Goal: Transaction & Acquisition: Purchase product/service

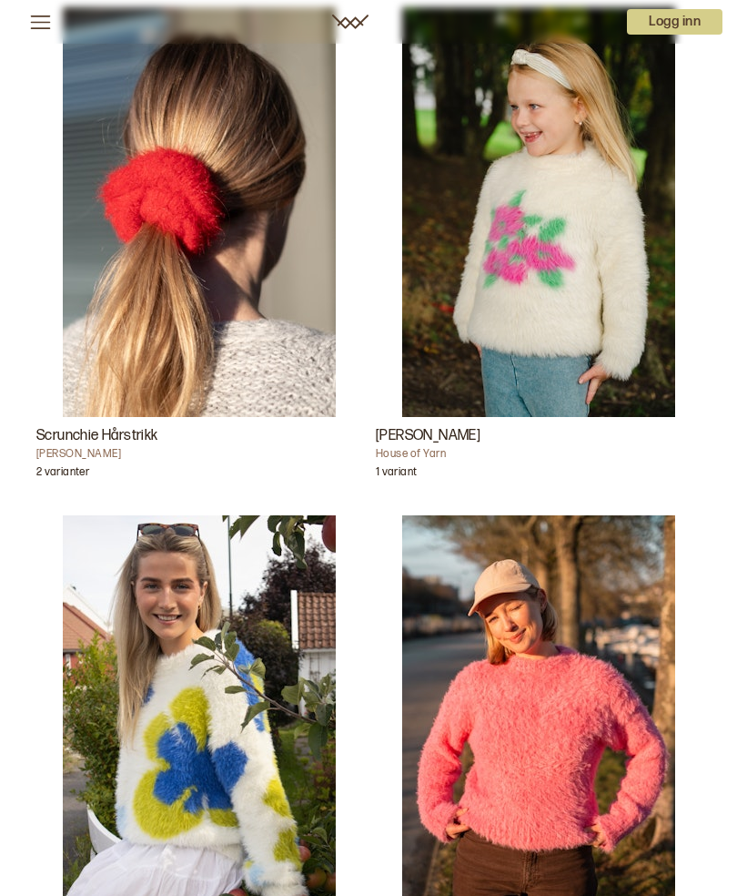
scroll to position [573, 0]
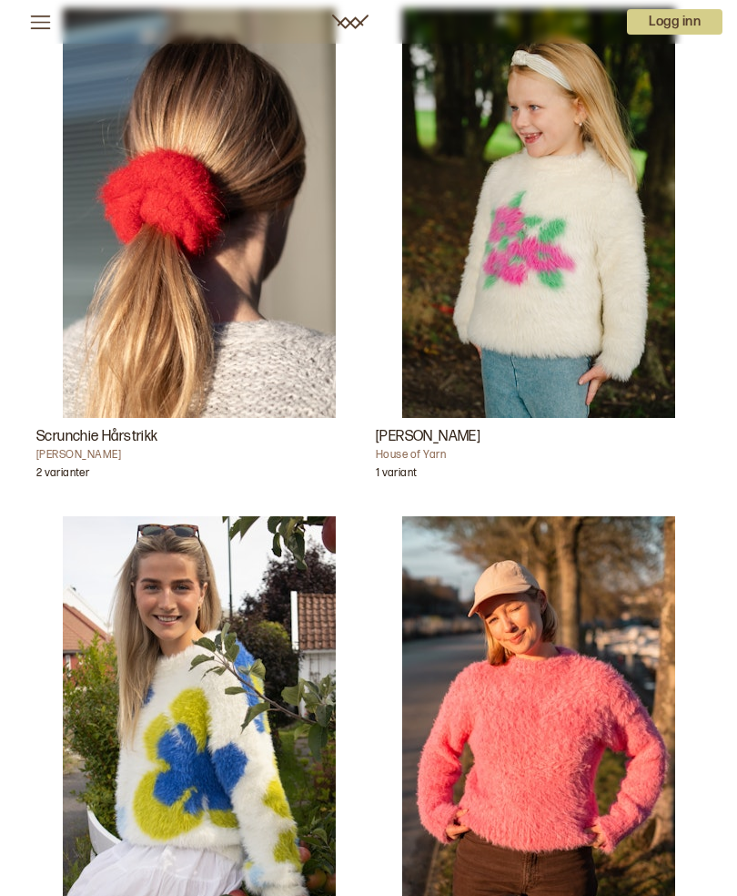
click at [560, 376] on img "Florie Genser" at bounding box center [538, 213] width 273 height 410
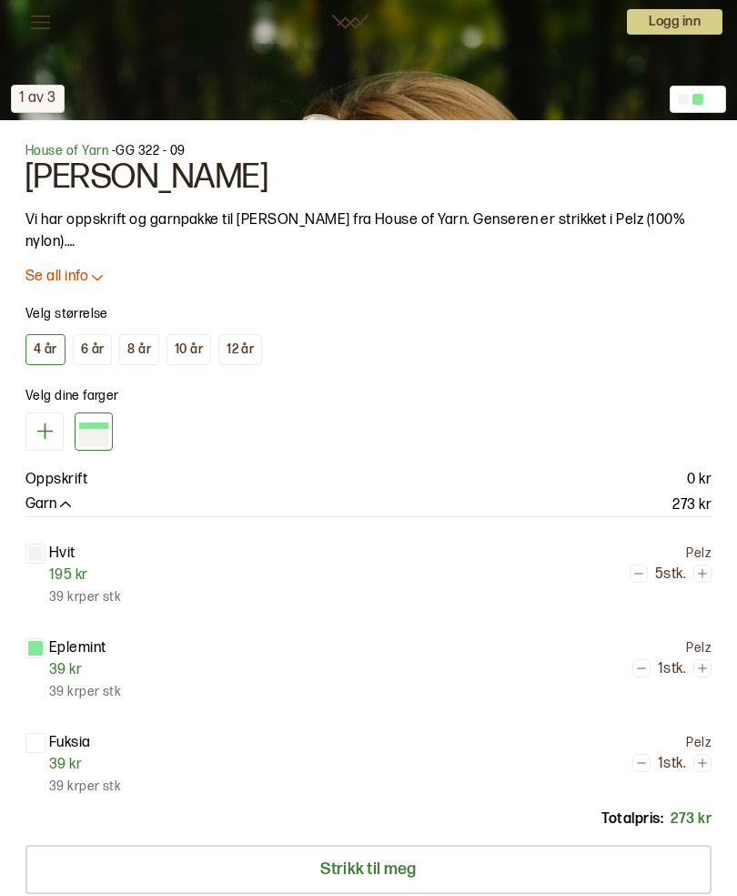
scroll to position [984, 0]
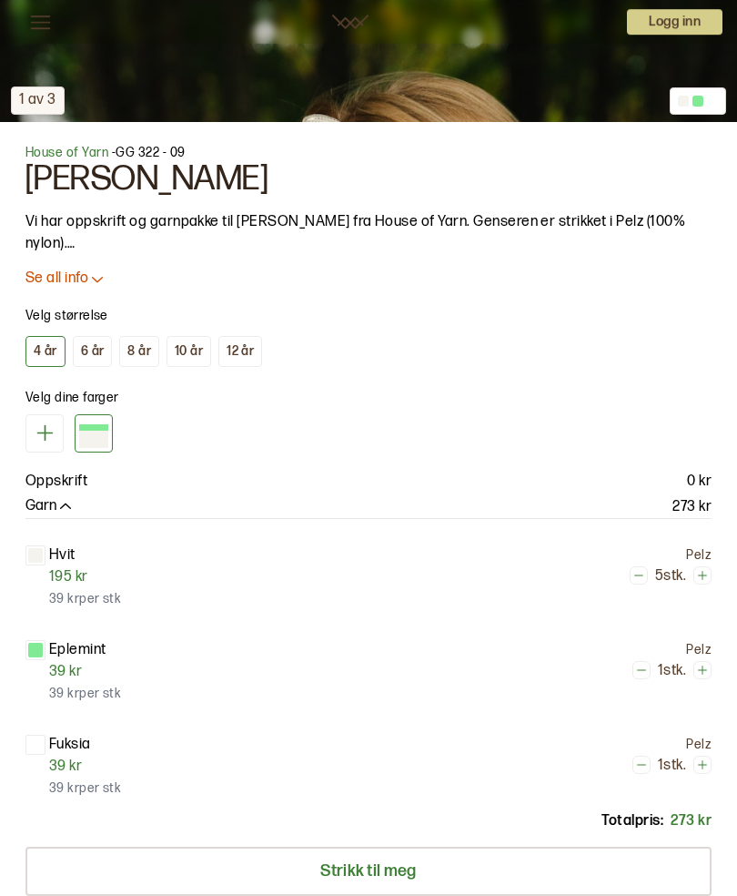
click at [247, 348] on div "12 år" at bounding box center [240, 351] width 27 height 16
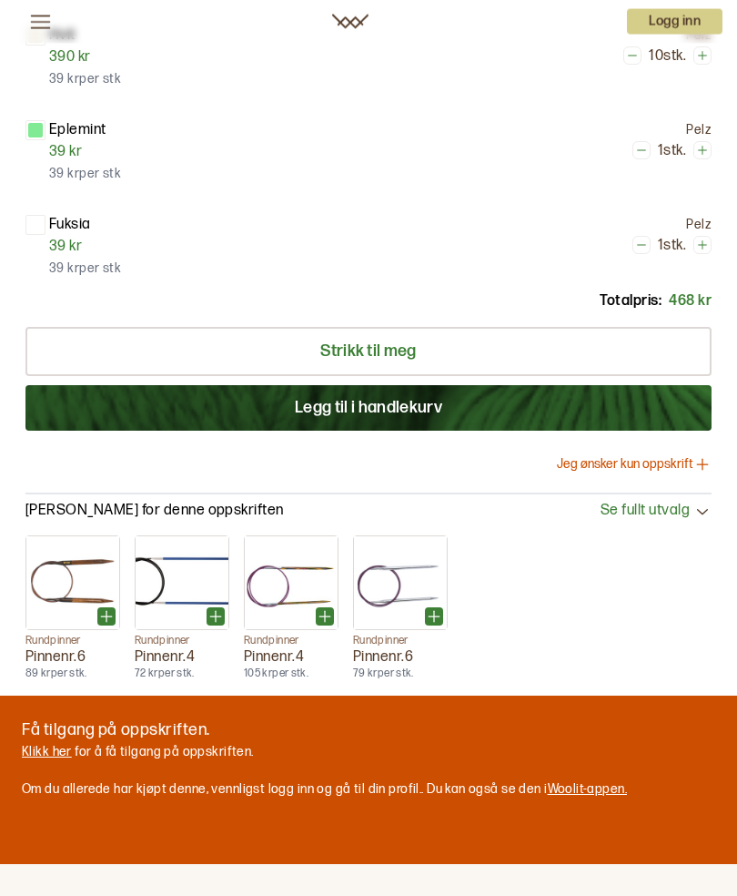
scroll to position [1506, 0]
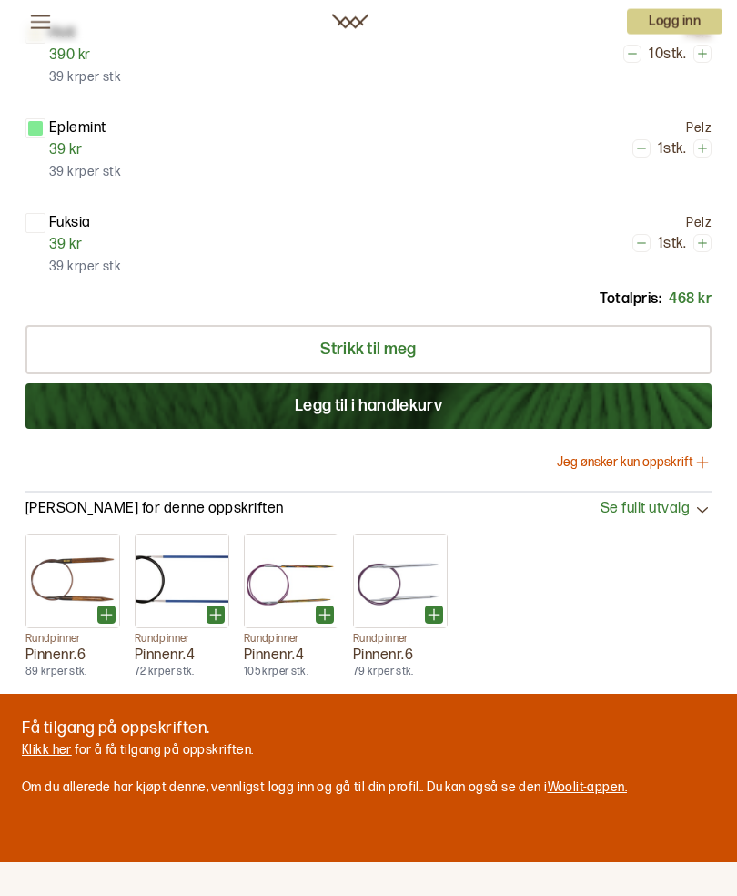
click at [625, 463] on button "Jeg ønsker kun oppskrift" at bounding box center [634, 462] width 155 height 18
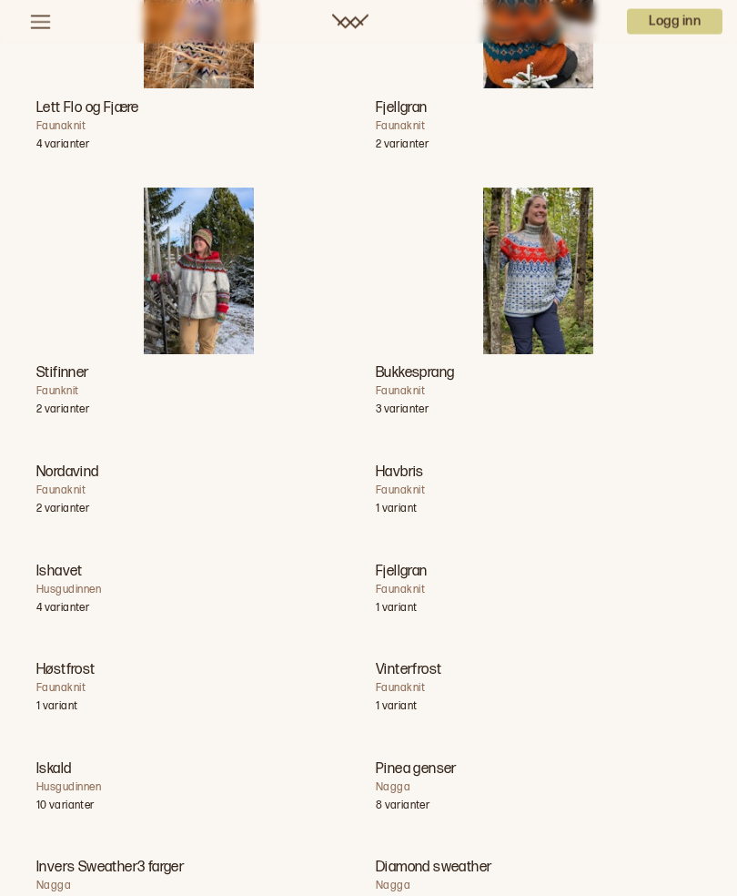
scroll to position [0, 0]
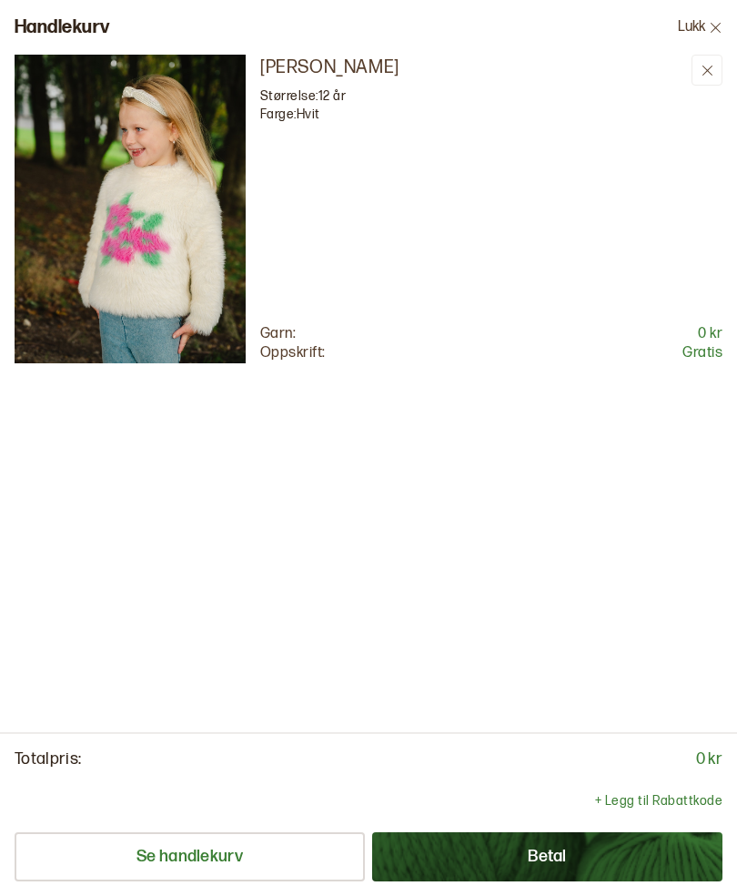
click at [709, 354] on p "Gratis" at bounding box center [703, 353] width 40 height 19
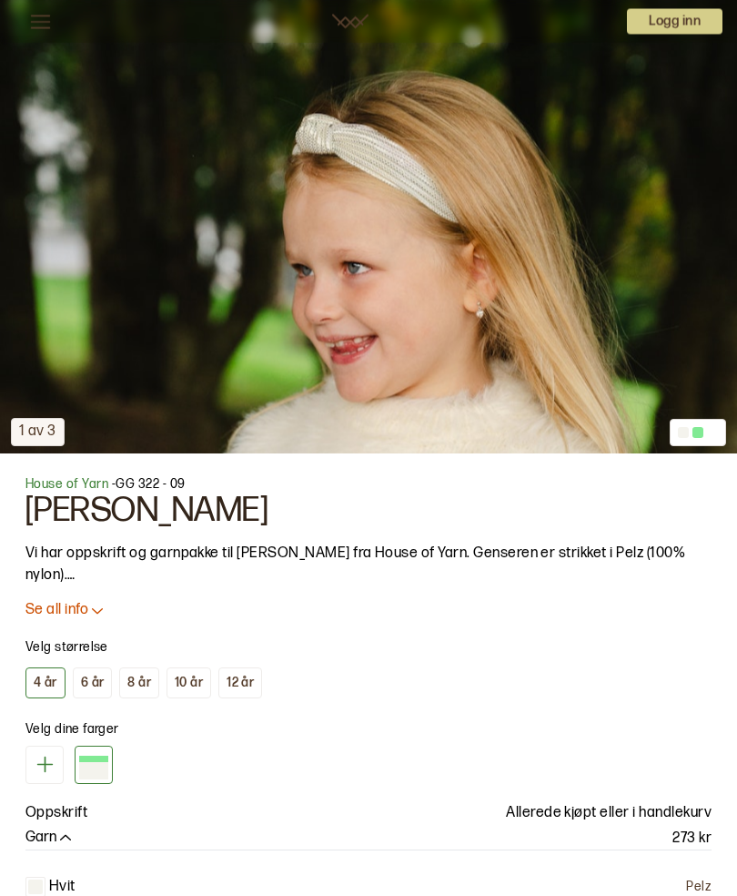
click at [49, 605] on p "Se all info" at bounding box center [56, 611] width 63 height 19
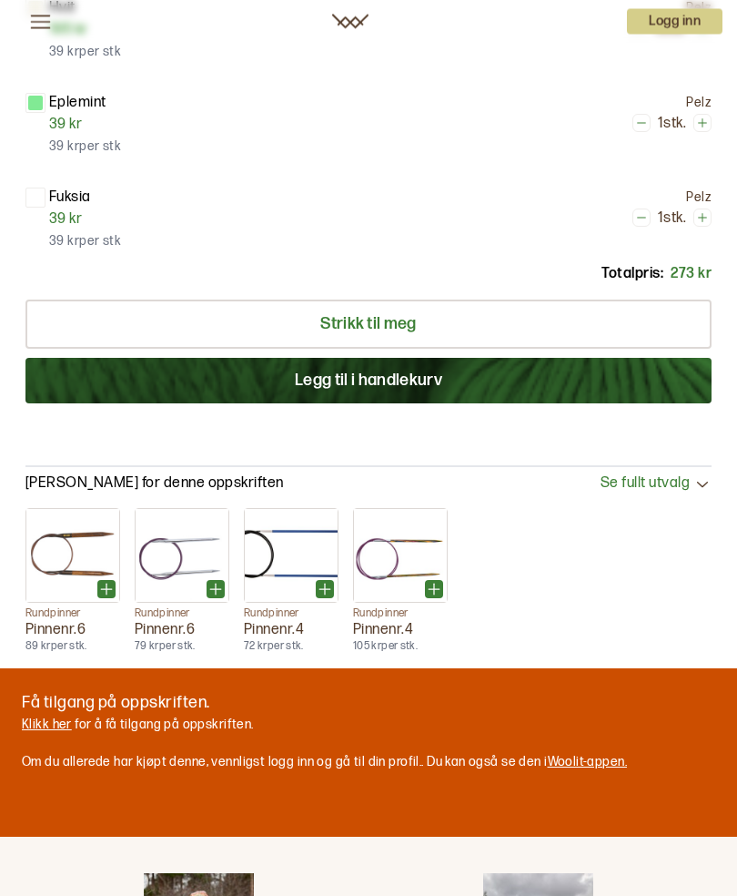
scroll to position [2195, 0]
click at [57, 716] on link "Klikk her" at bounding box center [47, 723] width 50 height 15
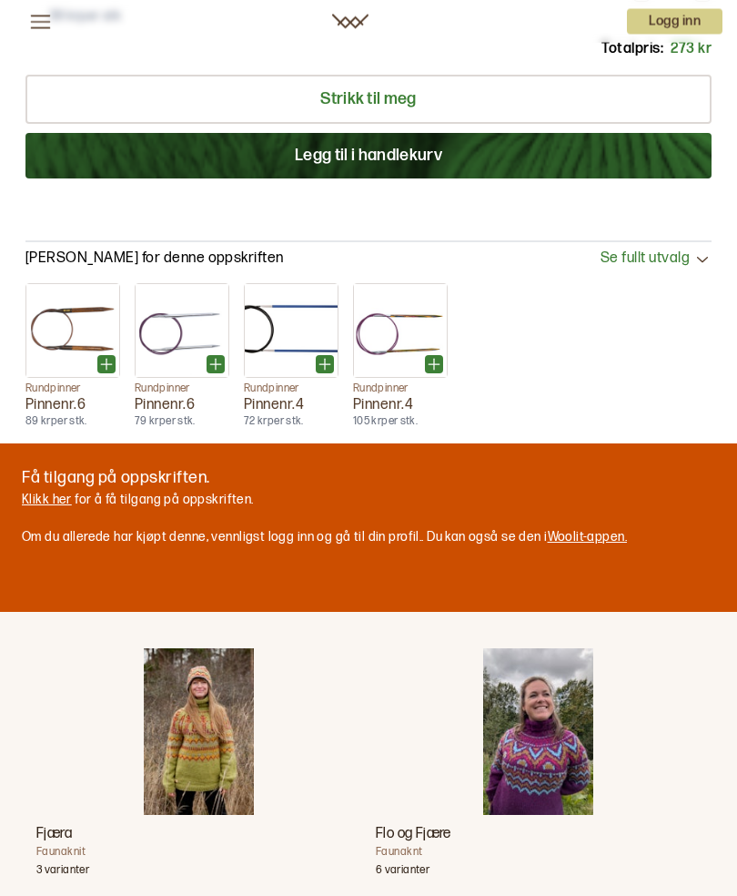
scroll to position [2421, 0]
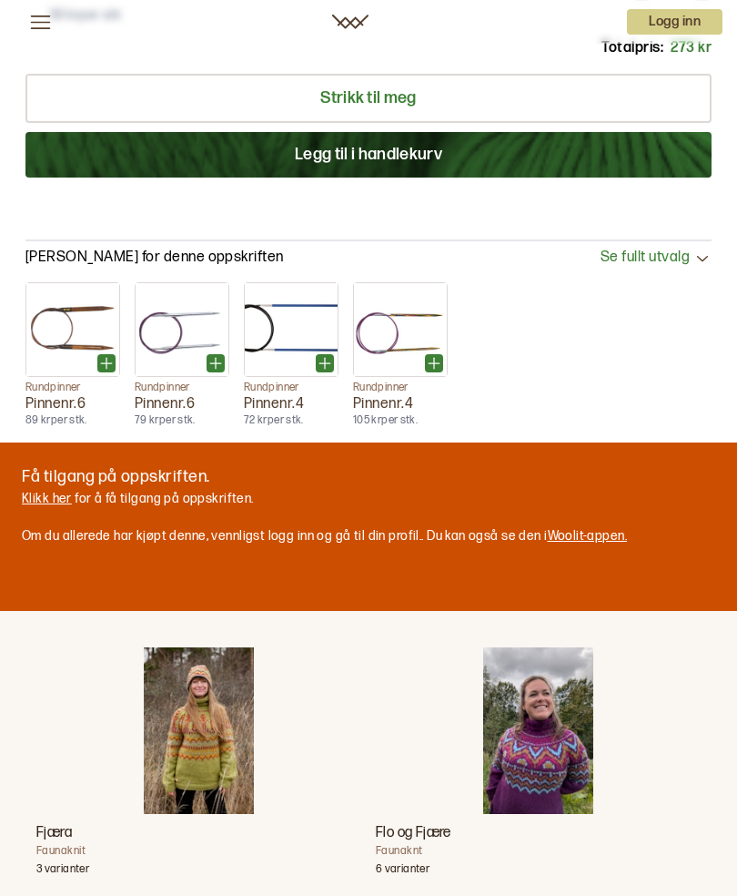
click at [45, 491] on link "Klikk her" at bounding box center [47, 498] width 50 height 15
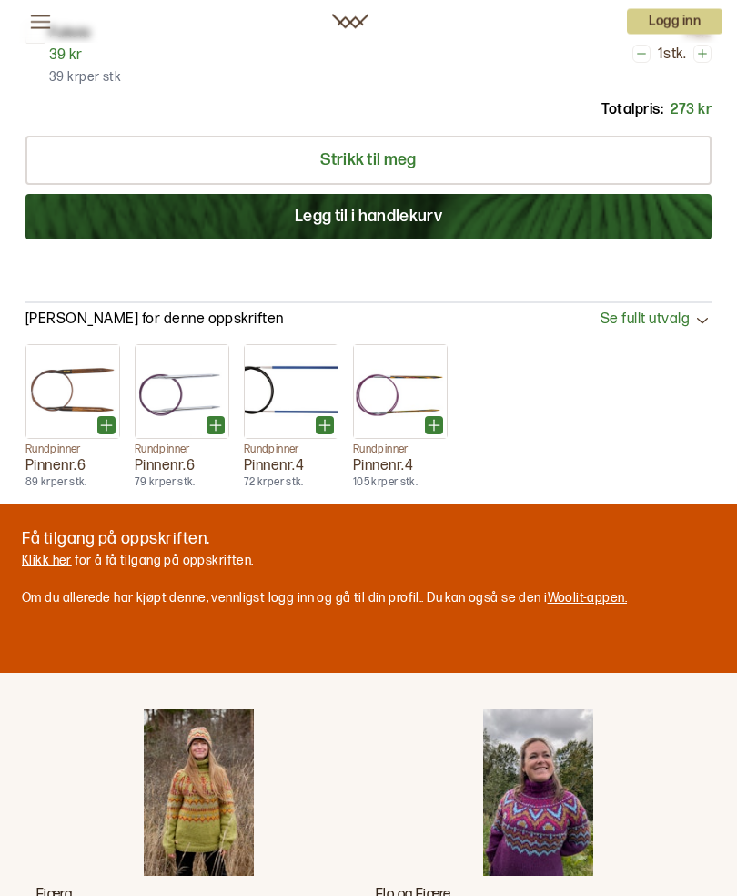
scroll to position [2359, 0]
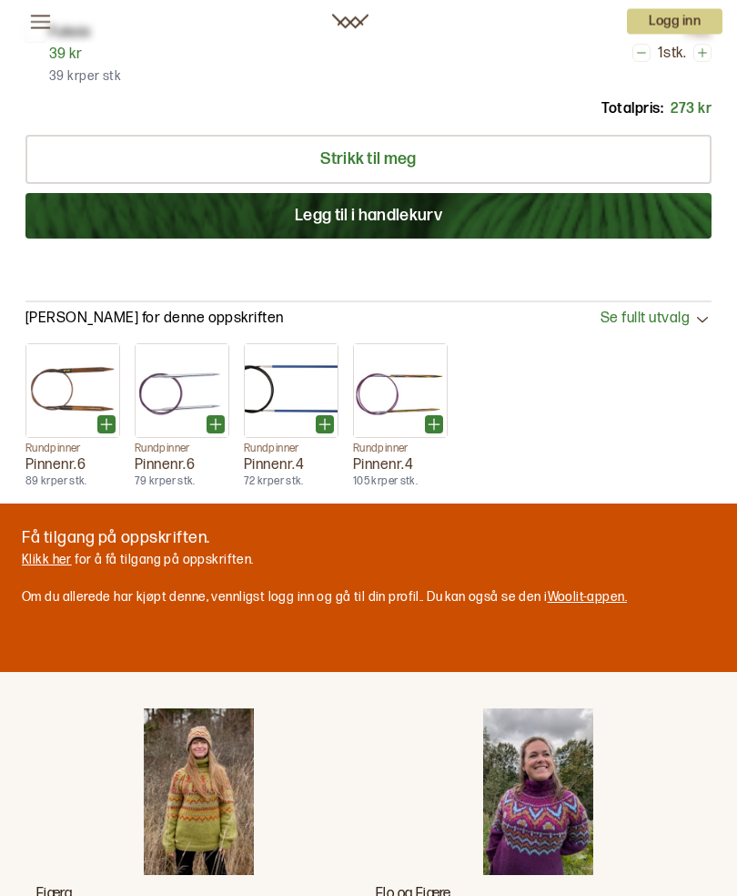
click at [81, 526] on p "Få tilgang på oppskriften." at bounding box center [324, 538] width 605 height 25
click at [188, 555] on div "Få tilgang på oppskriften. [PERSON_NAME] her for å få tilgang på oppskriften. O…" at bounding box center [324, 566] width 605 height 81
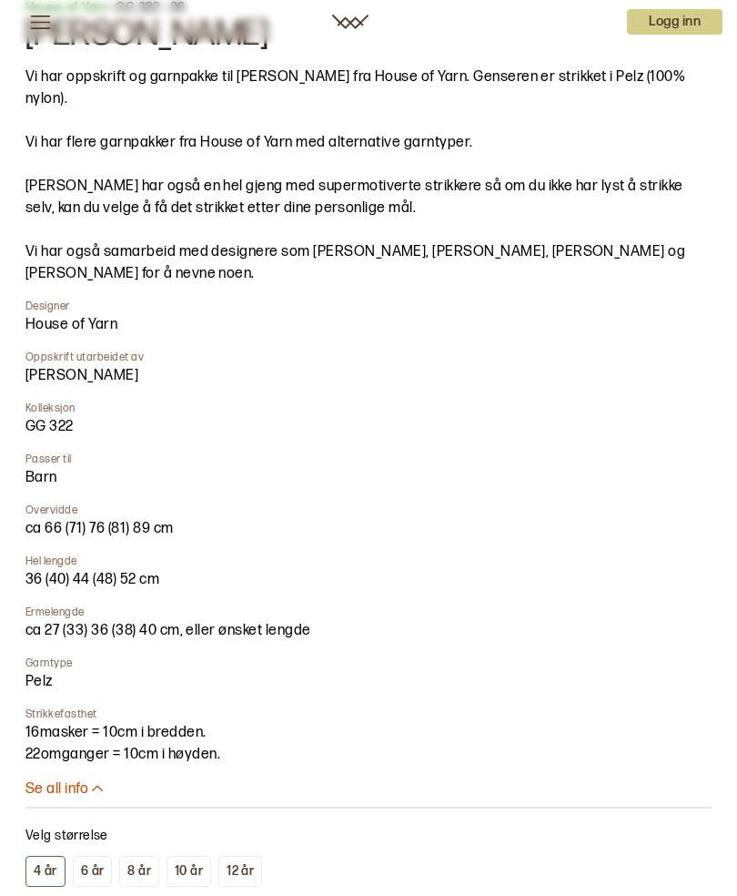
scroll to position [1128, 0]
